Goal: Information Seeking & Learning: Learn about a topic

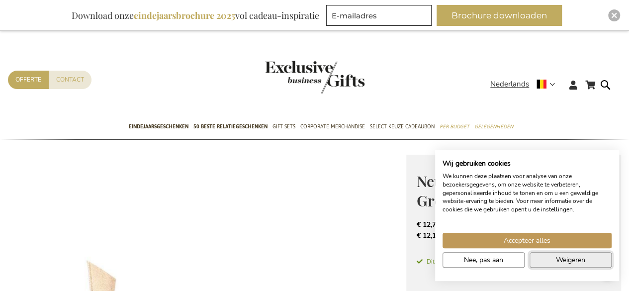
click at [550, 262] on button "Weigeren" at bounding box center [571, 259] width 82 height 15
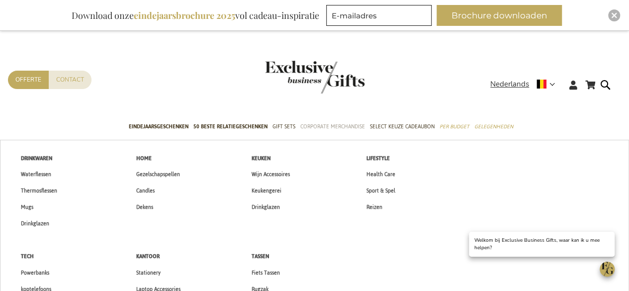
click at [329, 124] on span "Corporate Merchandise" at bounding box center [332, 126] width 65 height 10
click at [325, 127] on span "Corporate Merchandise" at bounding box center [332, 126] width 65 height 10
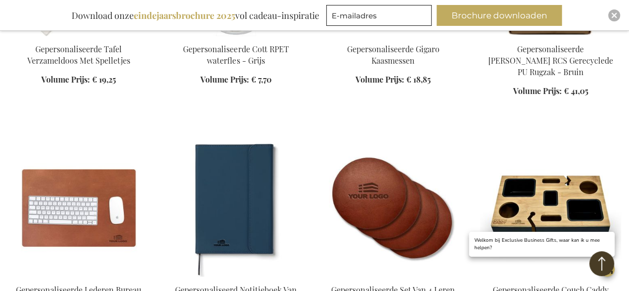
scroll to position [845, 0]
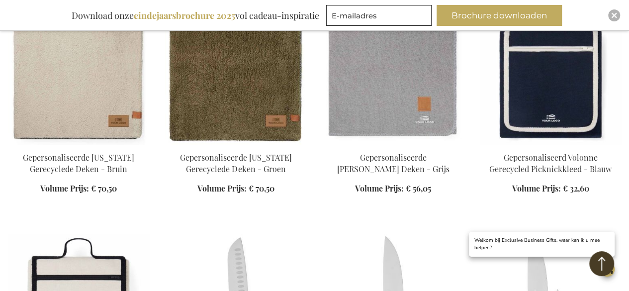
scroll to position [2139, 0]
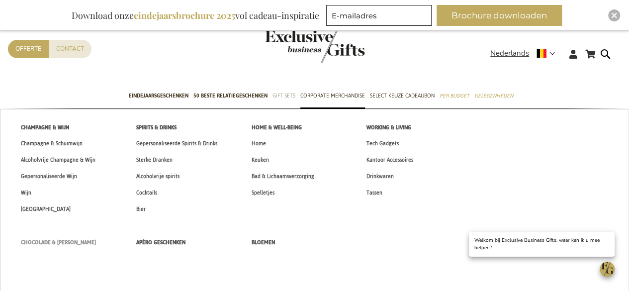
click at [56, 242] on span "Chocolade & [PERSON_NAME]" at bounding box center [58, 242] width 75 height 10
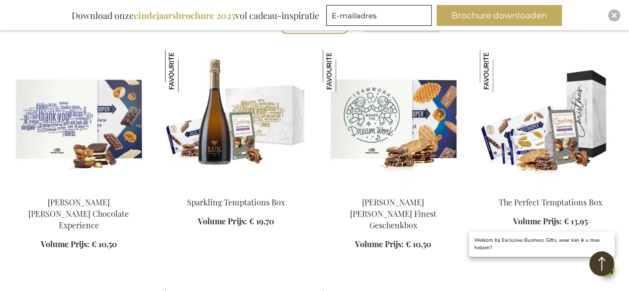
scroll to position [398, 0]
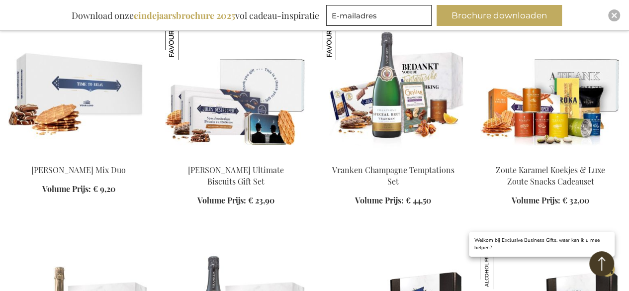
scroll to position [597, 0]
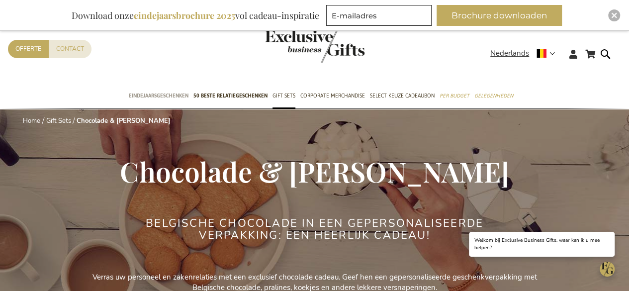
click at [168, 97] on span "Eindejaarsgeschenken" at bounding box center [159, 96] width 60 height 10
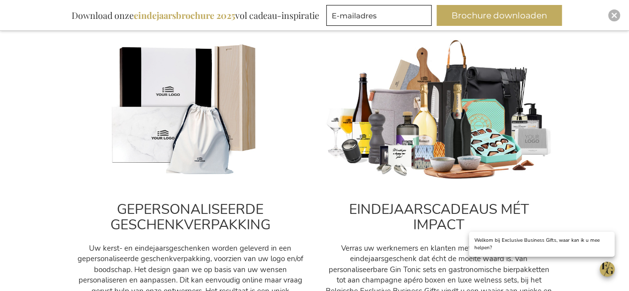
scroll to position [348, 0]
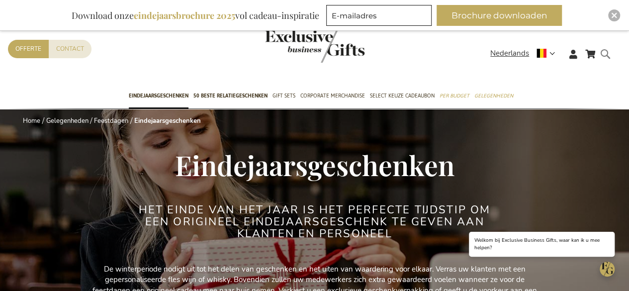
click at [608, 50] on form "Search Search" at bounding box center [608, 62] width 10 height 28
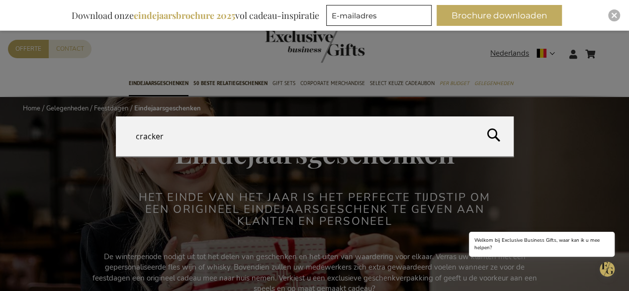
type input "crackers"
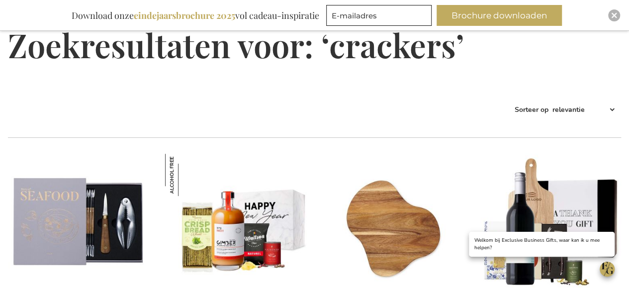
scroll to position [180, 0]
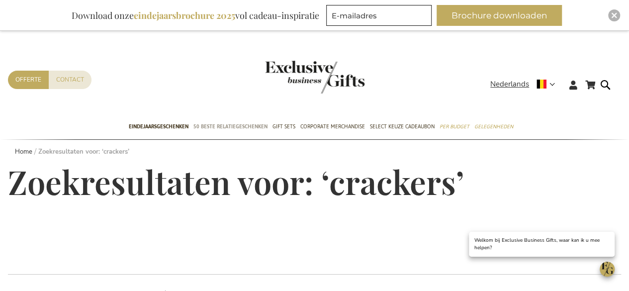
click at [219, 127] on span "50 beste relatiegeschenken" at bounding box center [230, 126] width 74 height 10
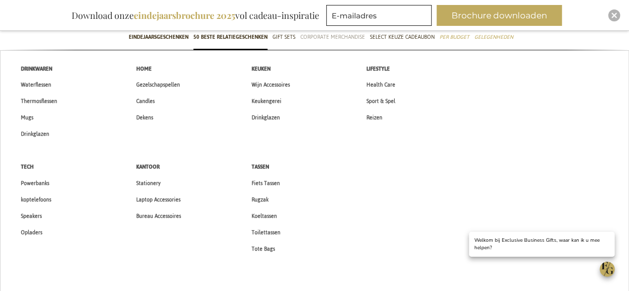
scroll to position [50, 0]
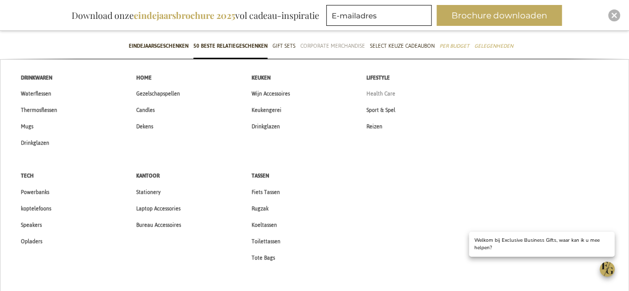
click at [388, 91] on span "Health Care" at bounding box center [381, 94] width 29 height 10
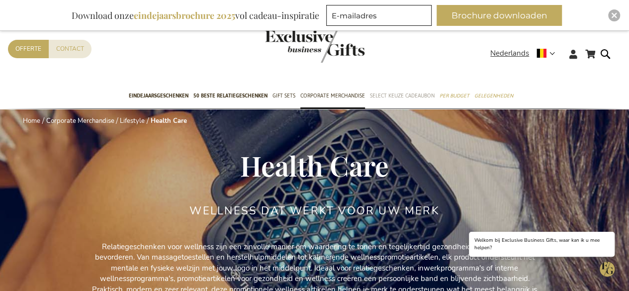
click at [403, 96] on span "Select Keuze Cadeaubon" at bounding box center [402, 96] width 65 height 10
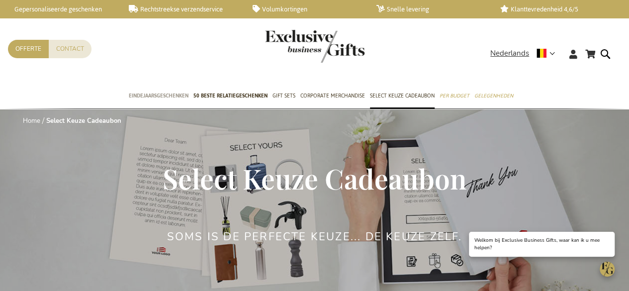
click at [163, 95] on span "Eindejaarsgeschenken" at bounding box center [159, 96] width 60 height 10
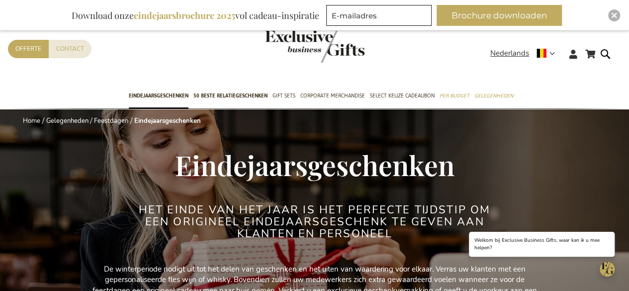
click at [238, 96] on span "50 beste relatiegeschenken" at bounding box center [230, 96] width 74 height 10
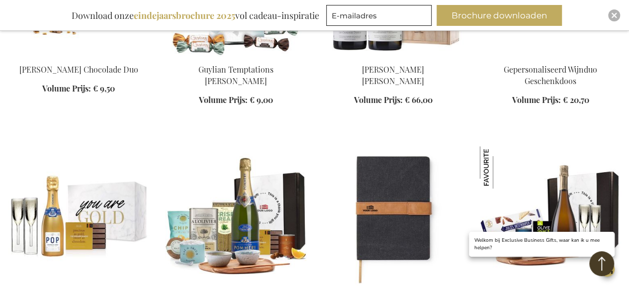
scroll to position [3929, 0]
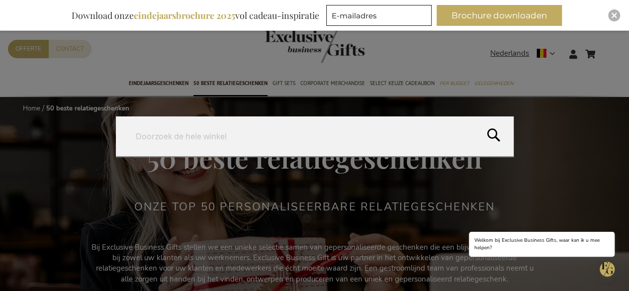
click at [606, 48] on form "Search Search" at bounding box center [608, 48] width 10 height 0
type input "cookies"
